Goal: Information Seeking & Learning: Learn about a topic

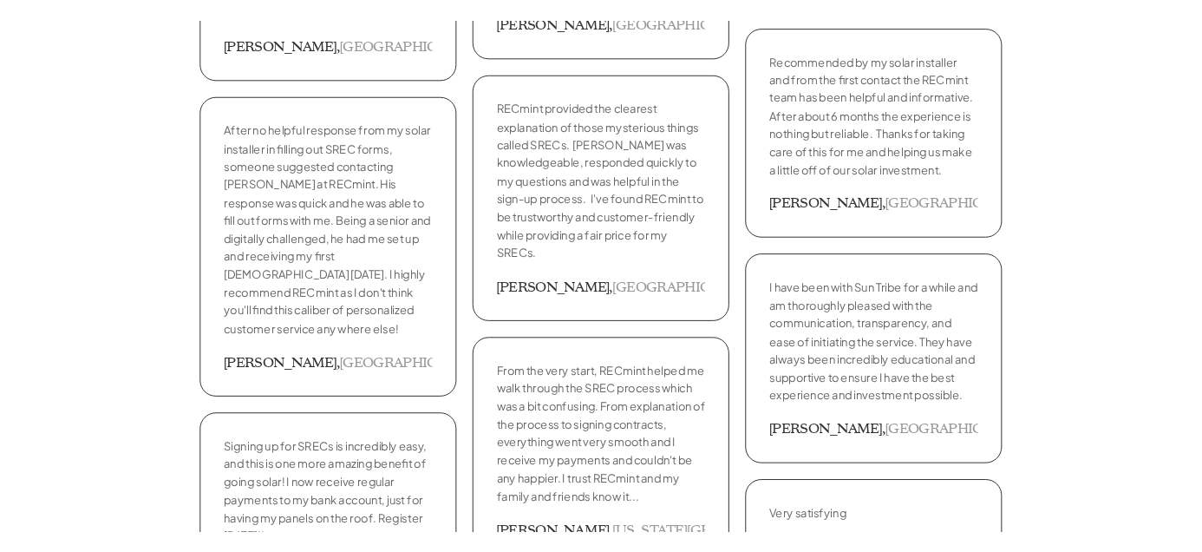
scroll to position [2862, 0]
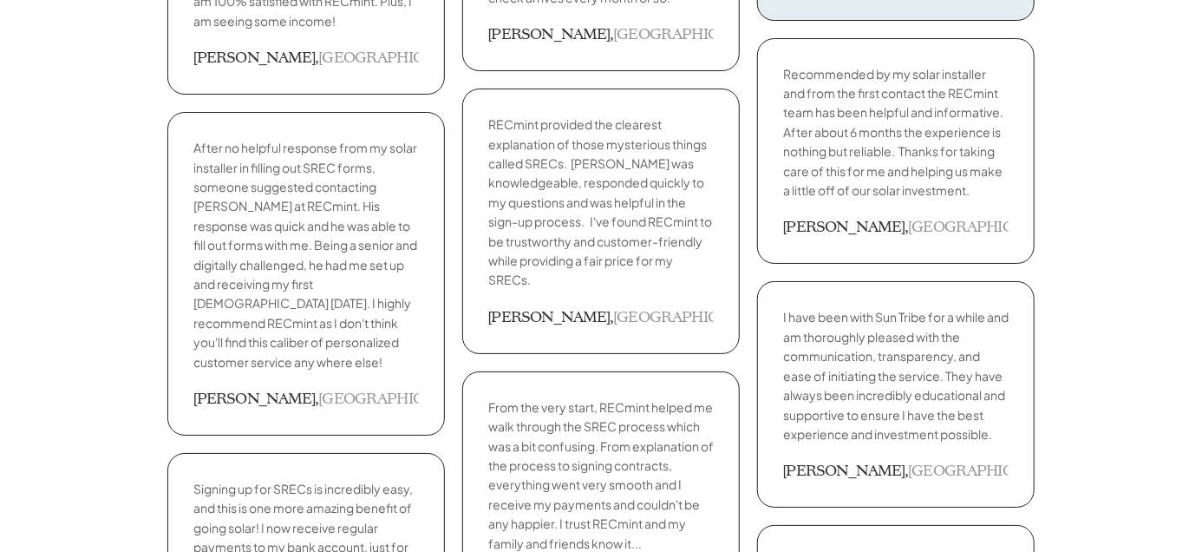
click at [504, 397] on p "From the very start, RECmint helped me walk through the SREC process which was …" at bounding box center [601, 474] width 226 height 155
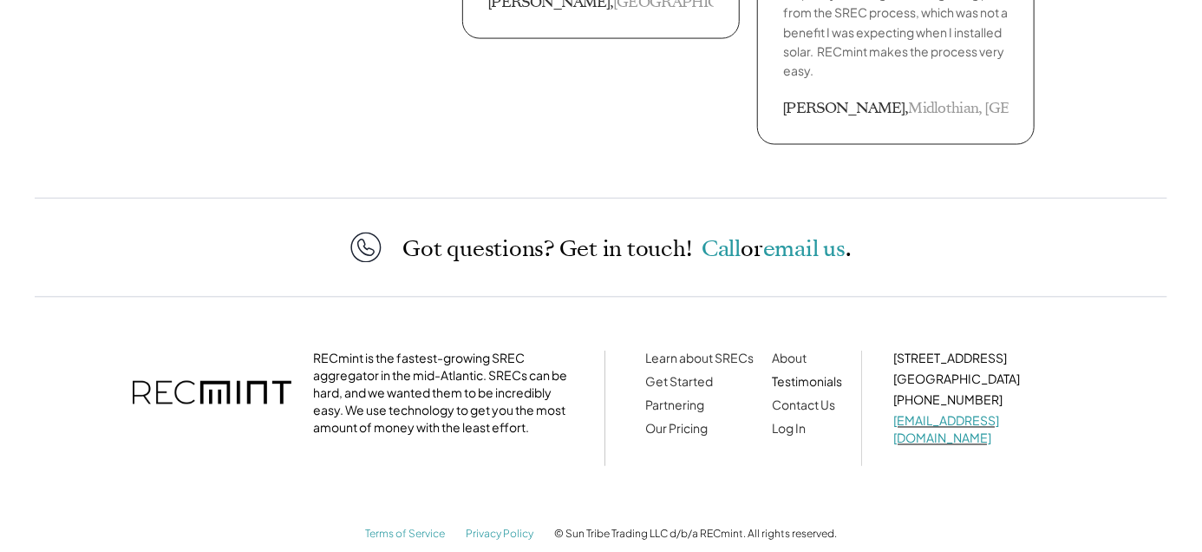
scroll to position [4293, 0]
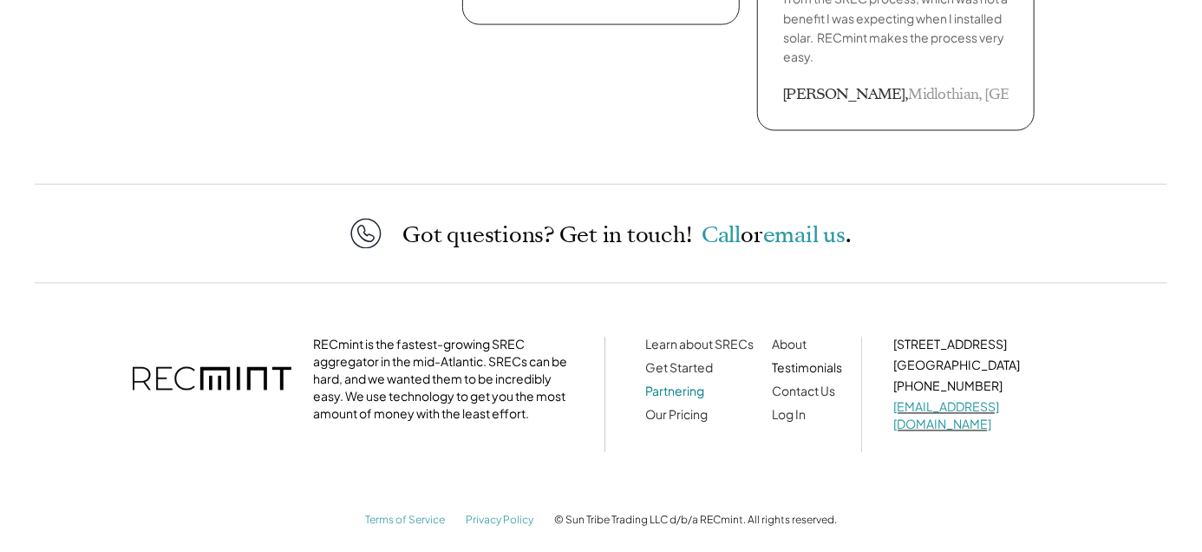
click at [663, 387] on link "Partnering" at bounding box center [674, 391] width 59 height 16
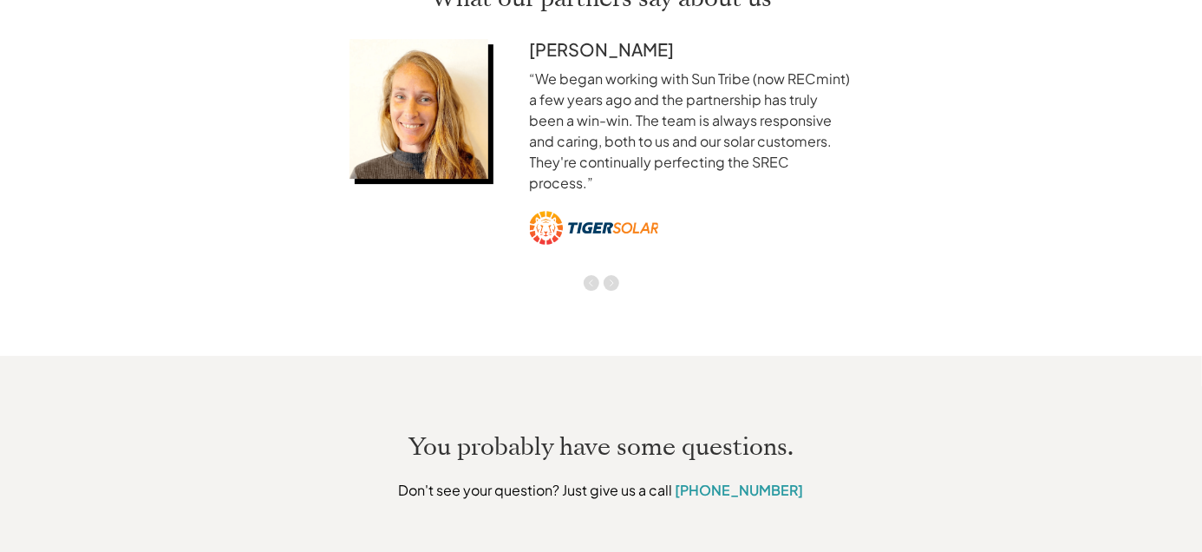
scroll to position [2515, 0]
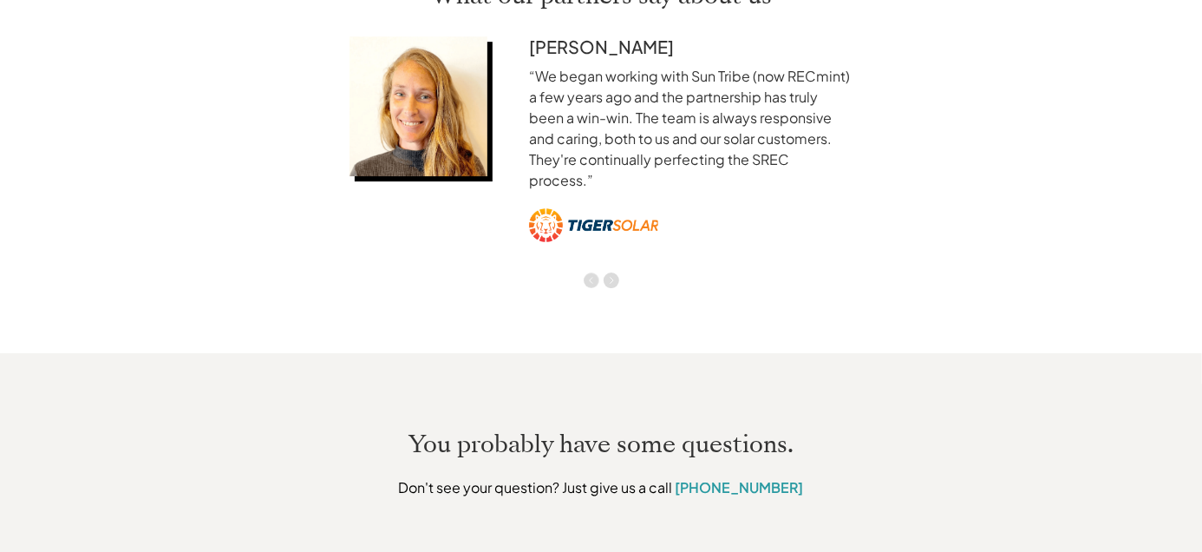
click at [590, 272] on img "Previous" at bounding box center [592, 280] width 16 height 16
click at [585, 273] on img "Previous" at bounding box center [591, 280] width 14 height 14
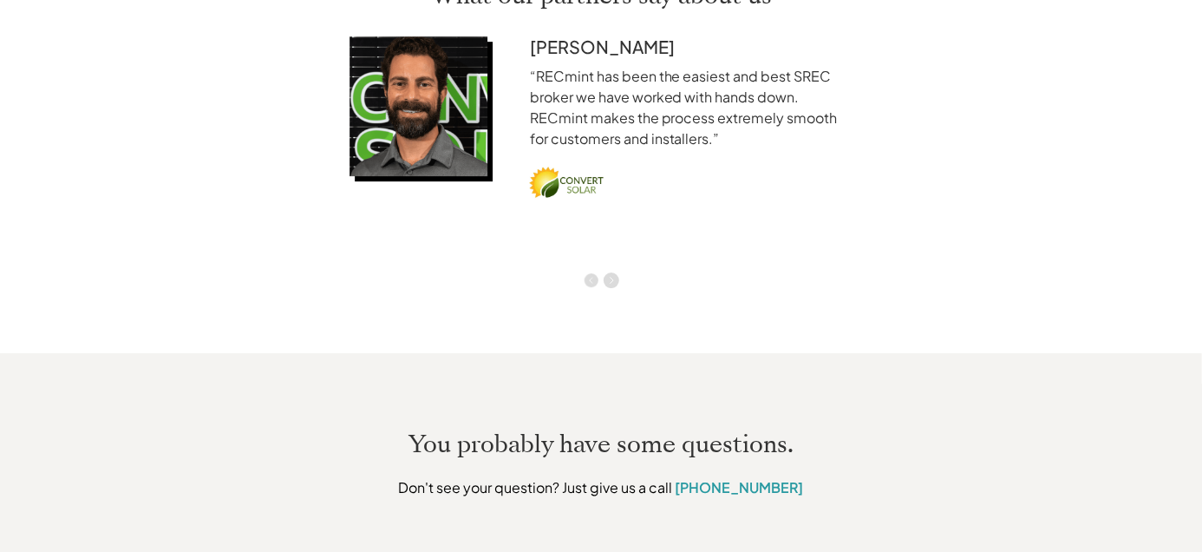
click at [585, 273] on img "Previous" at bounding box center [591, 280] width 14 height 14
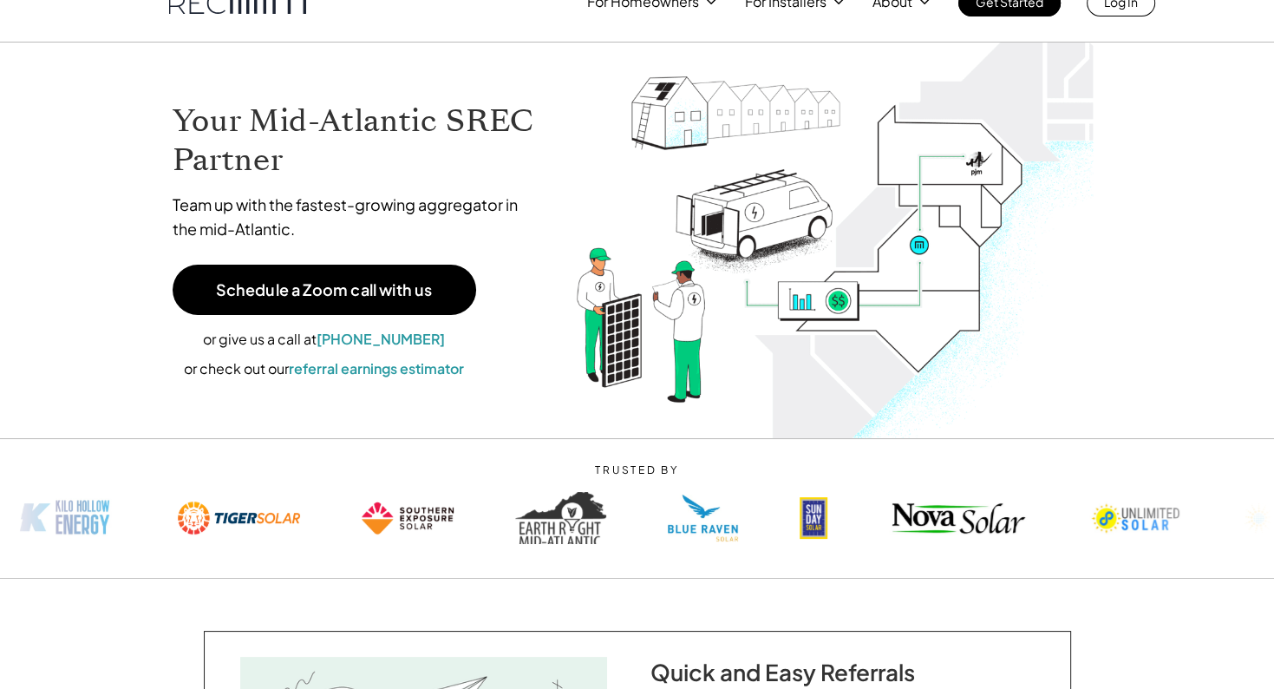
scroll to position [0, 0]
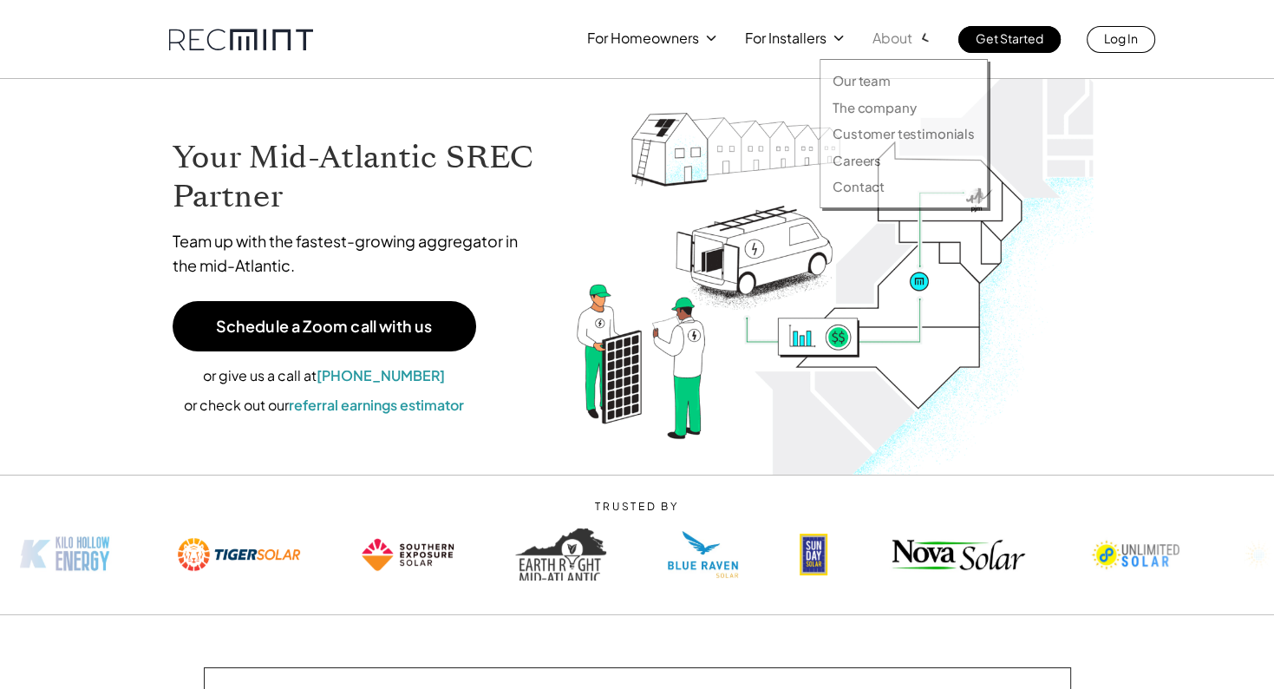
click at [888, 36] on p "About" at bounding box center [893, 38] width 40 height 24
click at [872, 86] on p "Our team" at bounding box center [862, 80] width 58 height 17
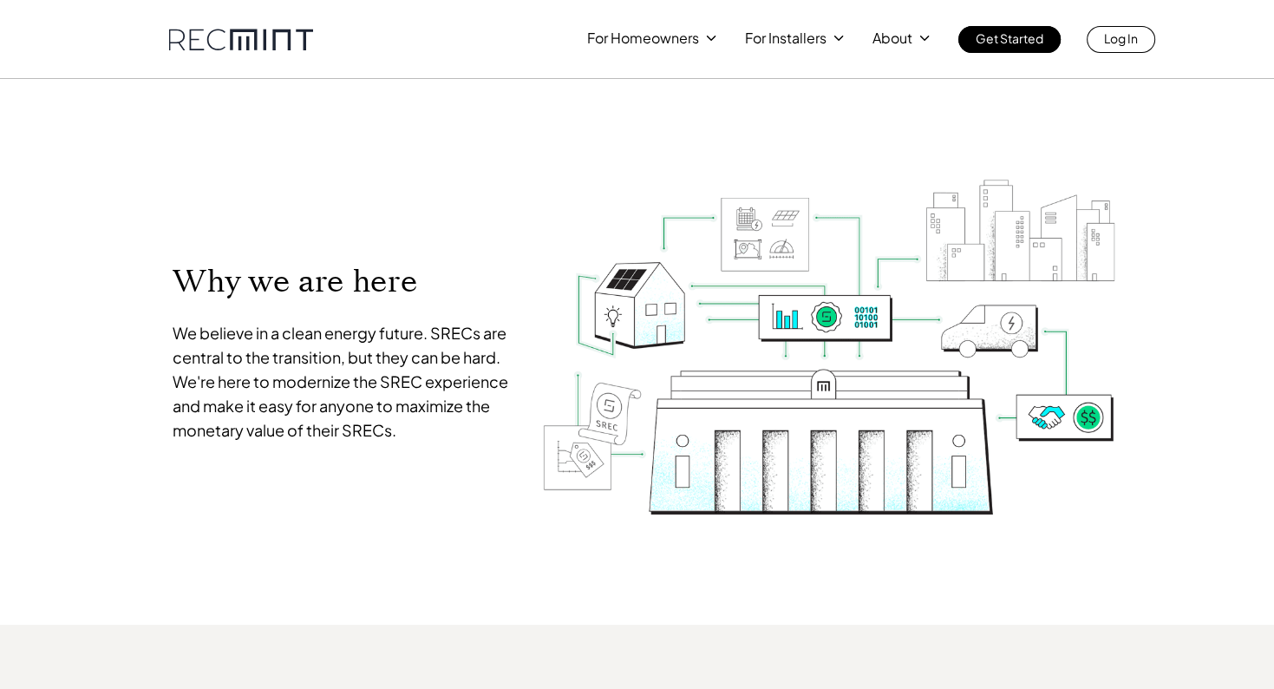
scroll to position [624, 0]
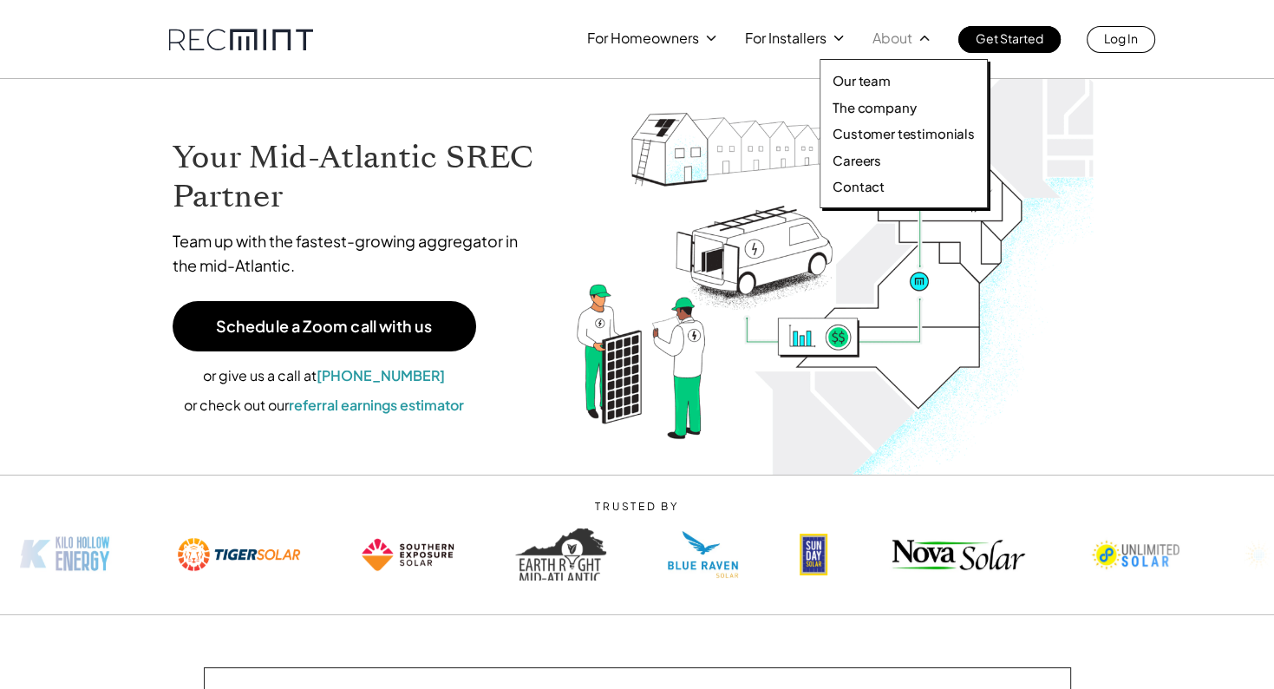
click at [886, 26] on p "About" at bounding box center [893, 38] width 40 height 24
click at [867, 160] on p "Careers" at bounding box center [857, 160] width 49 height 17
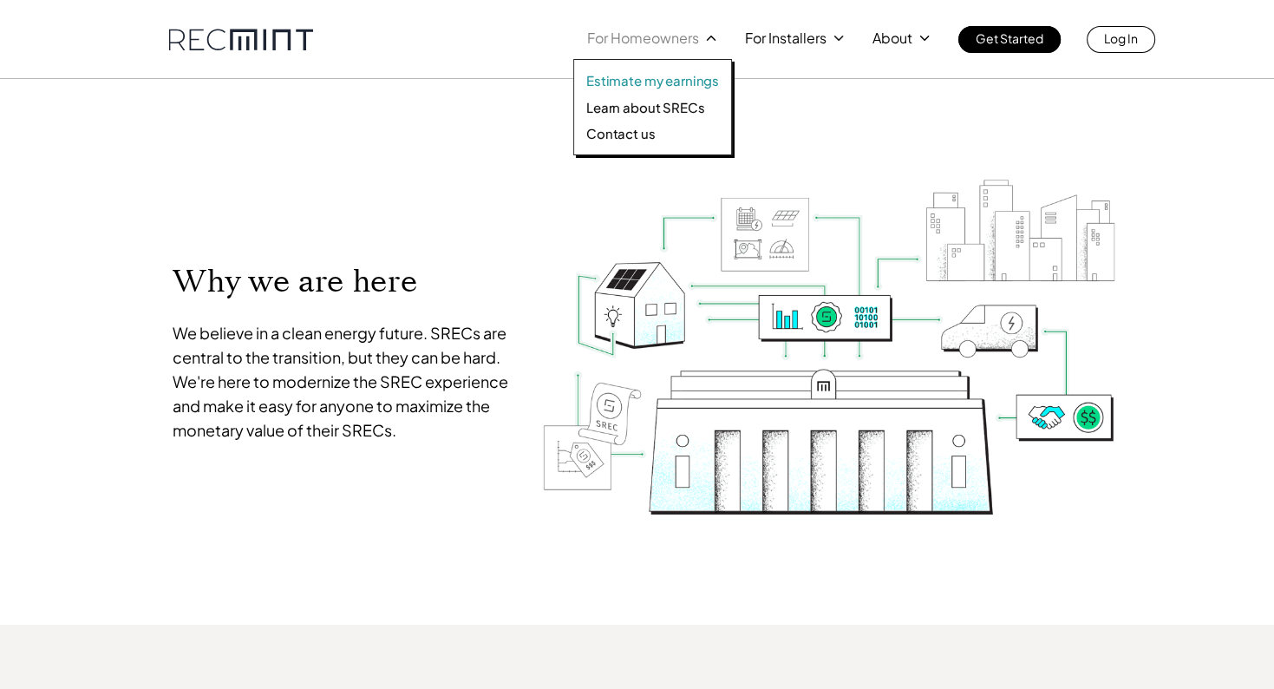
click at [663, 84] on p "Estimate my earnings" at bounding box center [652, 80] width 133 height 17
